Goal: Task Accomplishment & Management: Manage account settings

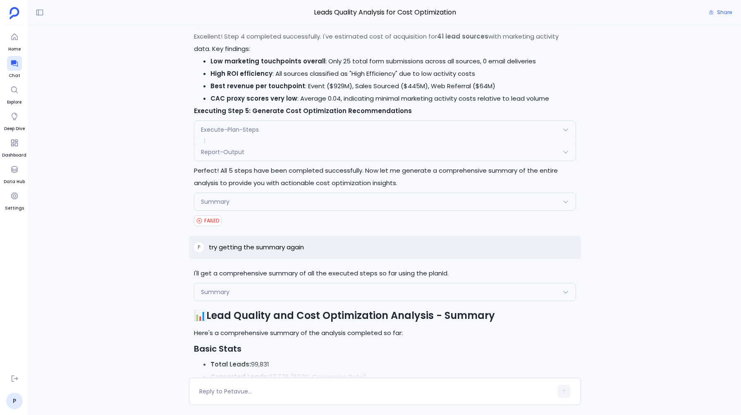
scroll to position [2163, 0]
click at [227, 211] on div "Summary" at bounding box center [384, 202] width 381 height 17
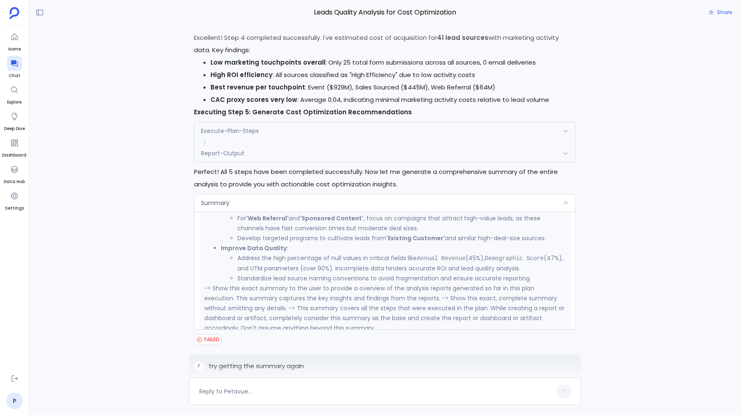
scroll to position [612, 0]
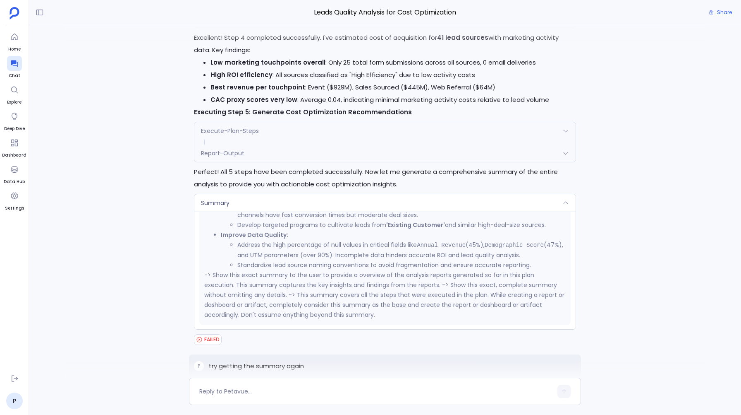
click at [216, 202] on div "Summary" at bounding box center [384, 202] width 381 height 17
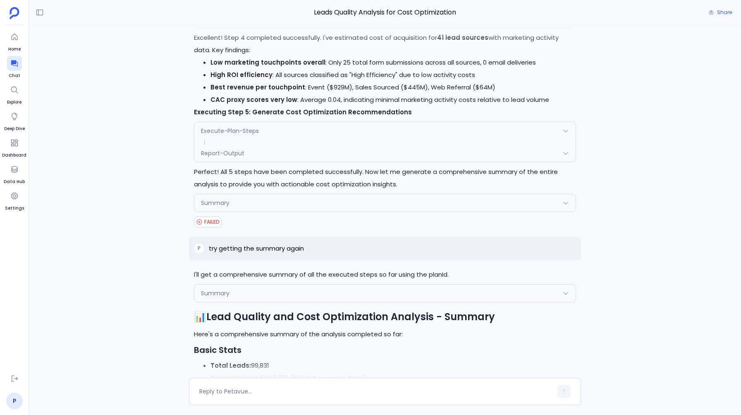
click at [213, 293] on div "Summary" at bounding box center [384, 292] width 381 height 17
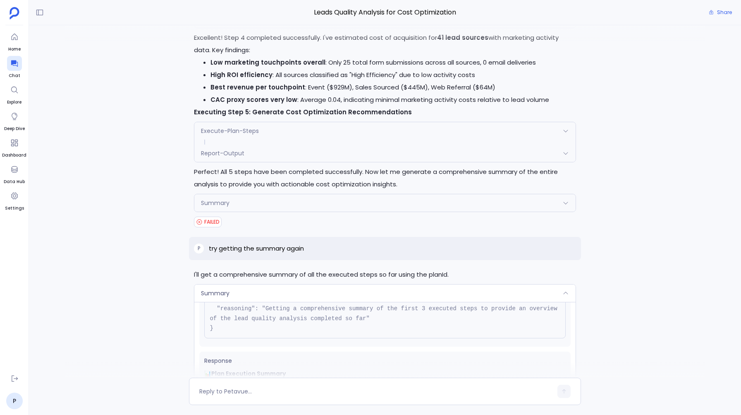
scroll to position [74, 0]
click at [216, 211] on div "Summary" at bounding box center [384, 202] width 381 height 17
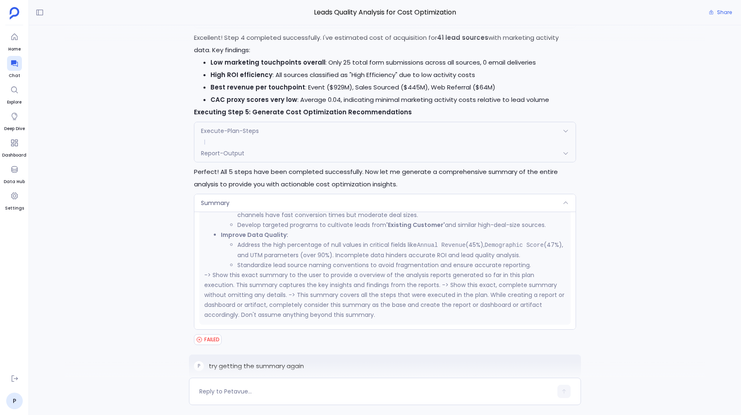
scroll to position [0, 0]
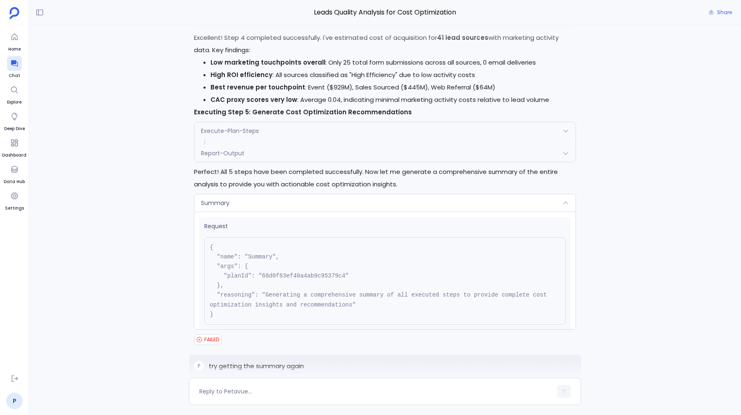
click at [245, 204] on div "Summary" at bounding box center [384, 202] width 381 height 17
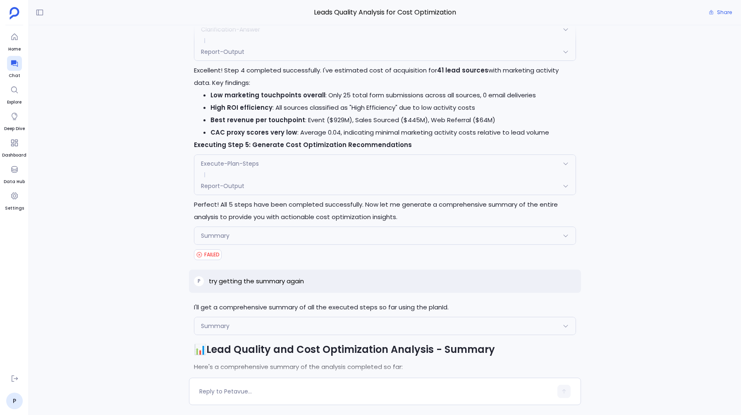
scroll to position [2165, 0]
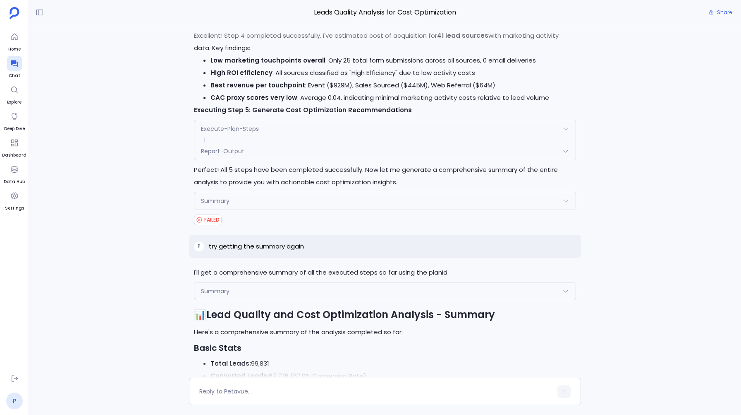
click at [11, 401] on link "P" at bounding box center [14, 400] width 17 height 17
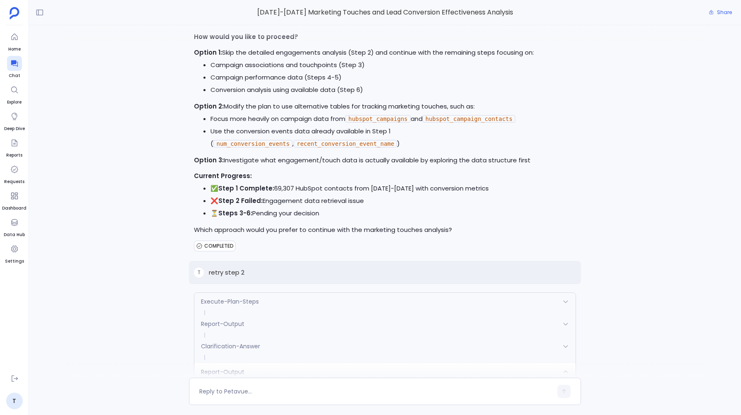
scroll to position [5618, 0]
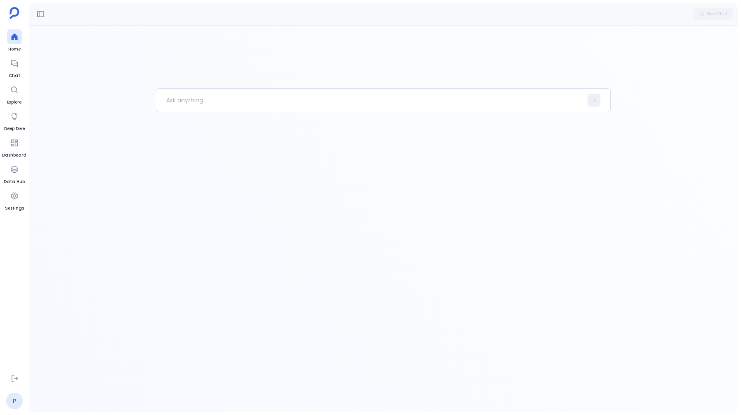
click at [16, 404] on link "P" at bounding box center [14, 400] width 17 height 17
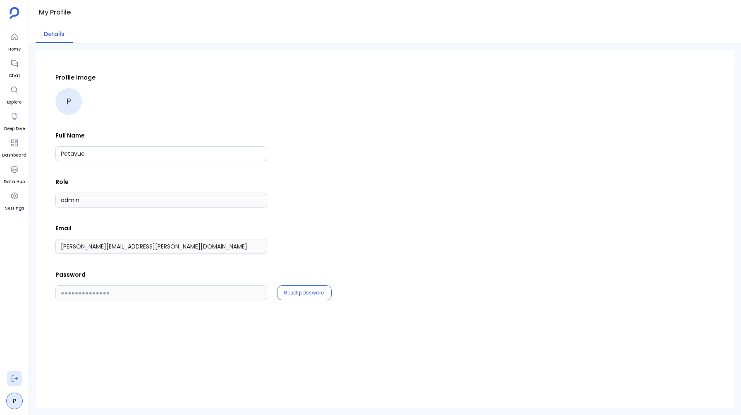
click at [11, 377] on icon at bounding box center [14, 378] width 8 height 8
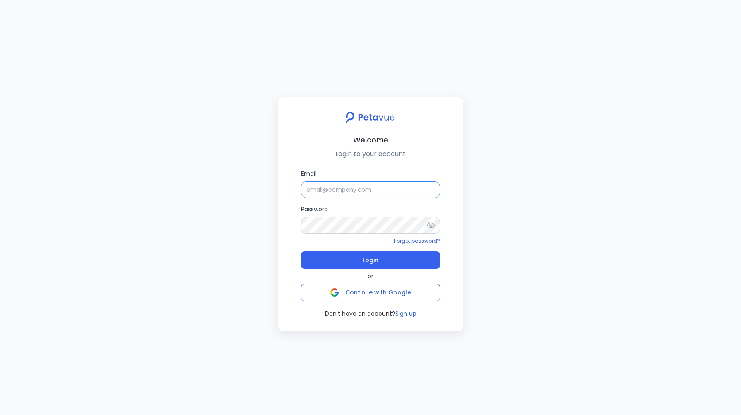
click at [328, 189] on input "Email" at bounding box center [370, 189] width 139 height 17
type input "[EMAIL_ADDRESS][DOMAIN_NAME]"
click at [361, 257] on button "Login" at bounding box center [370, 259] width 139 height 17
